Goal: Information Seeking & Learning: Find specific fact

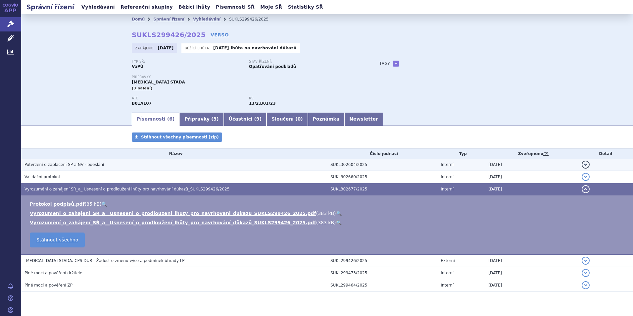
scroll to position [15, 0]
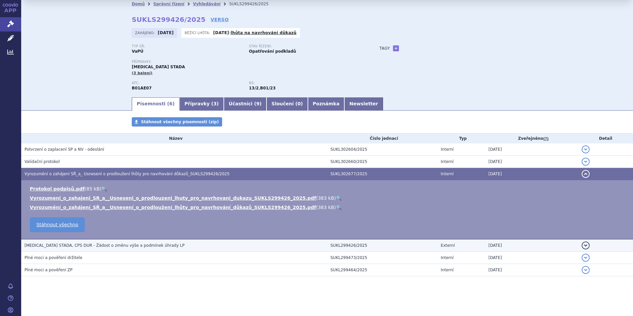
click at [130, 246] on span "[MEDICAL_DATA] STADA, CPS DUR - Žádost o změnu výše a podmínek úhrady LP" at bounding box center [104, 245] width 160 height 5
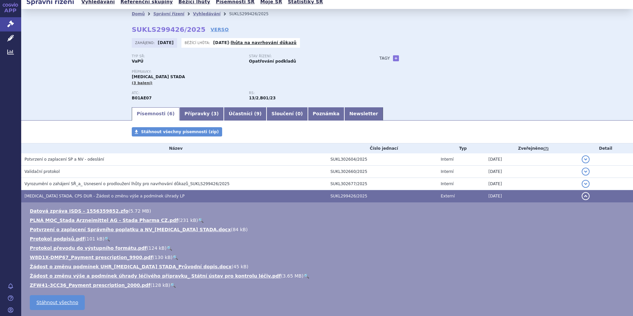
scroll to position [0, 0]
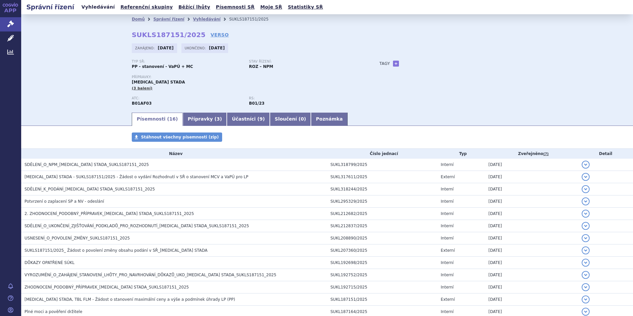
click at [92, 10] on link "Vyhledávání" at bounding box center [97, 7] width 37 height 9
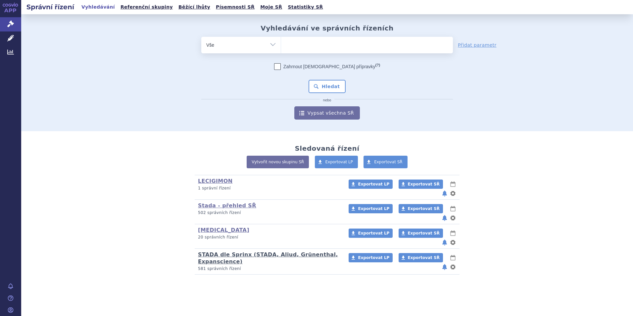
click at [210, 251] on link "STADA dle Sprinx (STADA, Aliud, Grünenthal, Expanscience)" at bounding box center [268, 257] width 140 height 13
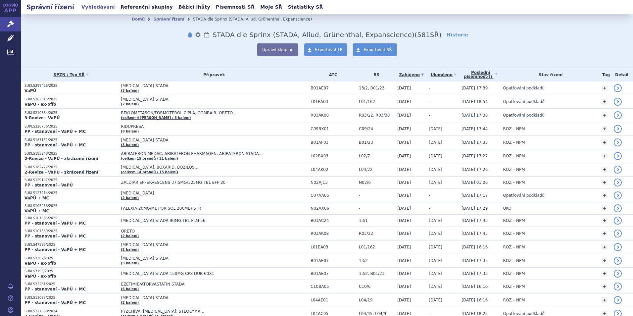
click at [89, 9] on link "Vyhledávání" at bounding box center [97, 7] width 37 height 9
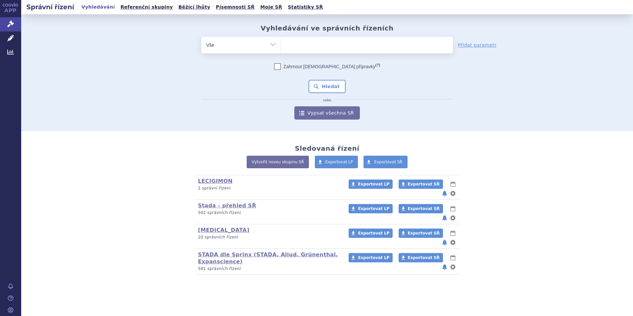
click at [317, 48] on ul at bounding box center [367, 44] width 172 height 14
click at [281, 48] on select at bounding box center [281, 44] width 0 height 17
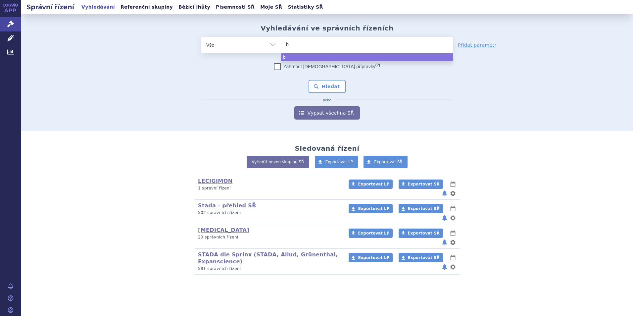
type input "be"
type input "bet"
type input "betm"
type input "betmig"
type input "betmiga"
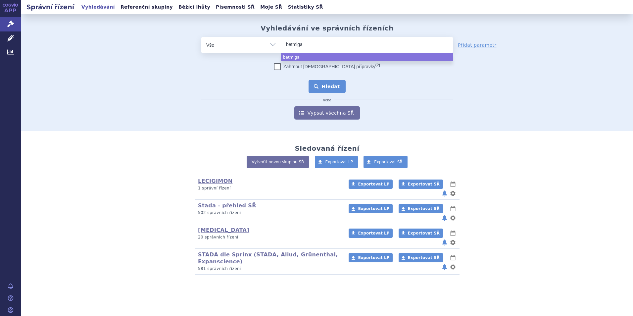
select select "betmiga"
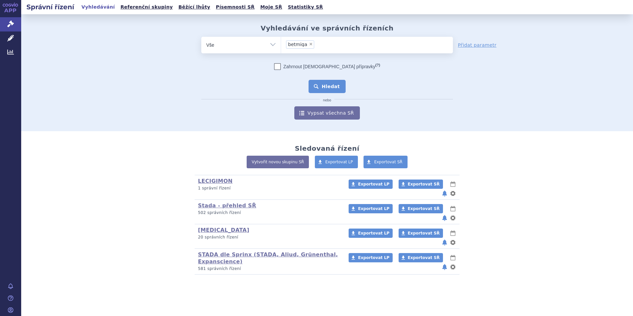
click at [332, 85] on button "Hledat" at bounding box center [326, 86] width 37 height 13
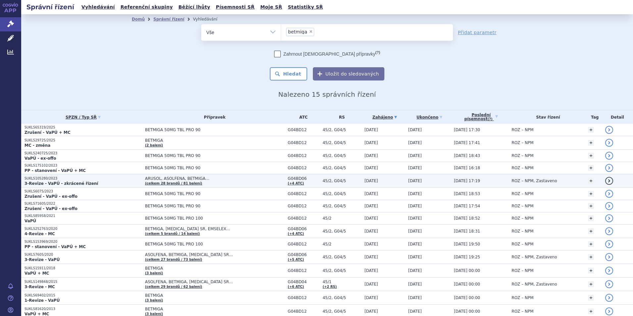
click at [58, 178] on p "SUKLS105280/2023" at bounding box center [82, 178] width 117 height 5
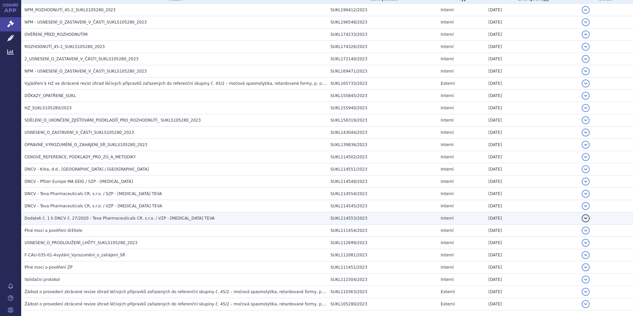
scroll to position [189, 0]
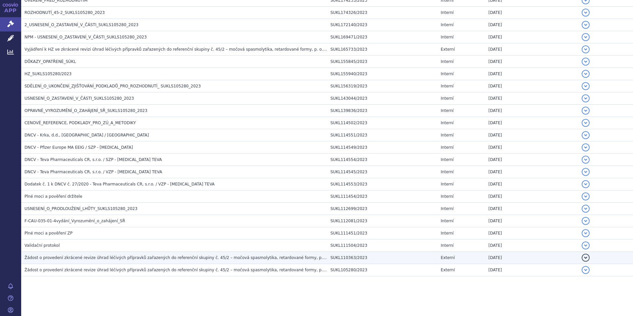
click at [102, 257] on span "Žádost o provedení zkrácené revize úhrad léčivých přípravků zařazených do refer…" at bounding box center [210, 257] width 373 height 5
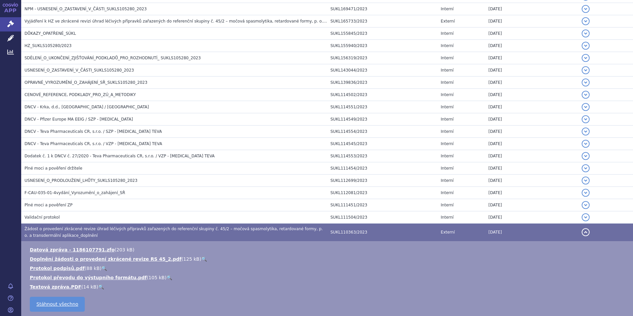
scroll to position [272, 0]
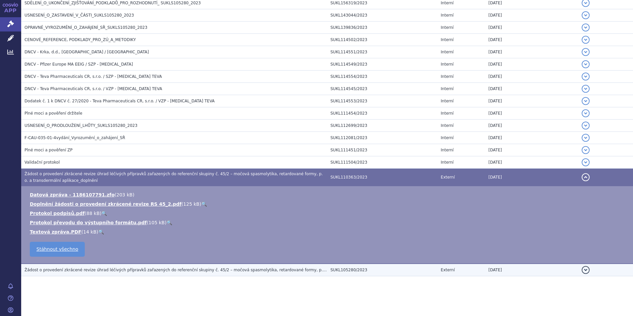
click at [111, 271] on span "Žádost o provedení zkrácené revize úhrad léčivých přípravků zařazených do refer…" at bounding box center [200, 269] width 353 height 5
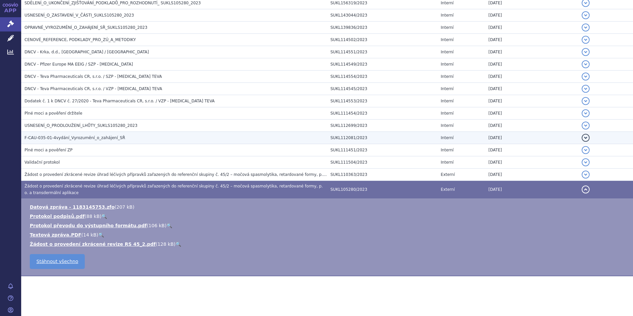
click at [76, 138] on span "F-CAU-035-01-4vydání_Vyrozumění_o_zahájení_SŘ" at bounding box center [74, 137] width 101 height 5
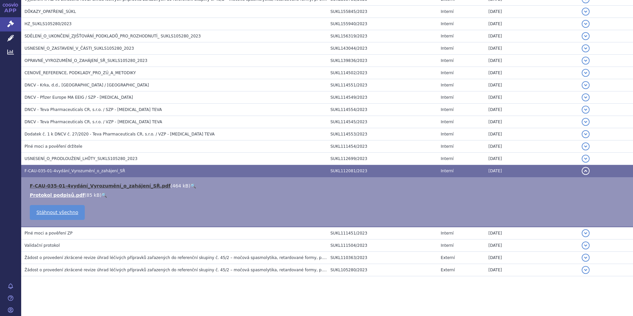
click at [118, 185] on link "F-CAU-035-01-4vydání_Vyrozumění_o_zahájení_SŘ.pdf" at bounding box center [100, 185] width 141 height 5
